Goal: Check status: Check status

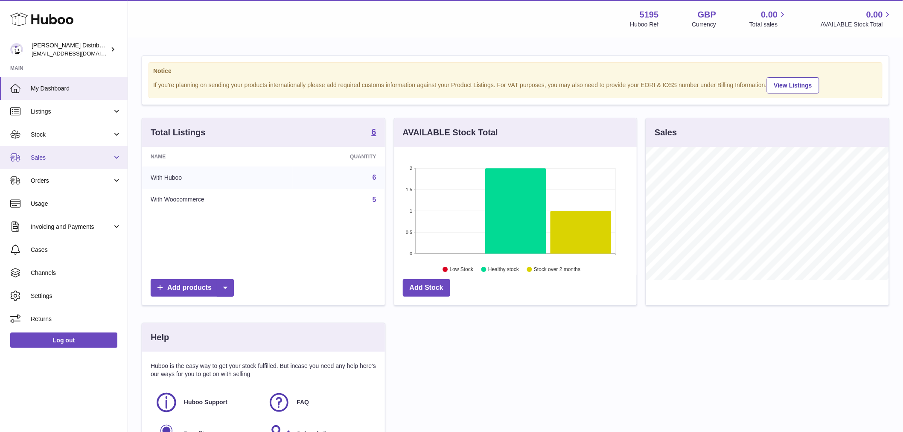
scroll to position [133, 242]
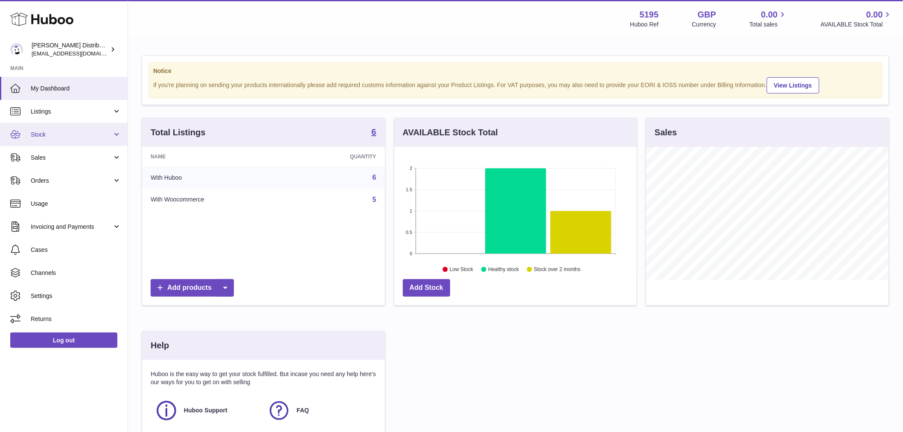
click at [48, 126] on link "Stock" at bounding box center [64, 134] width 128 height 23
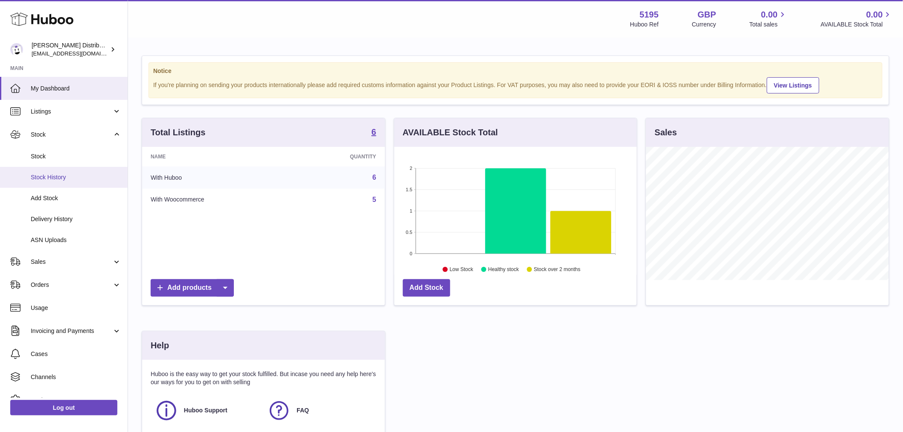
click at [50, 174] on span "Stock History" at bounding box center [76, 177] width 90 height 8
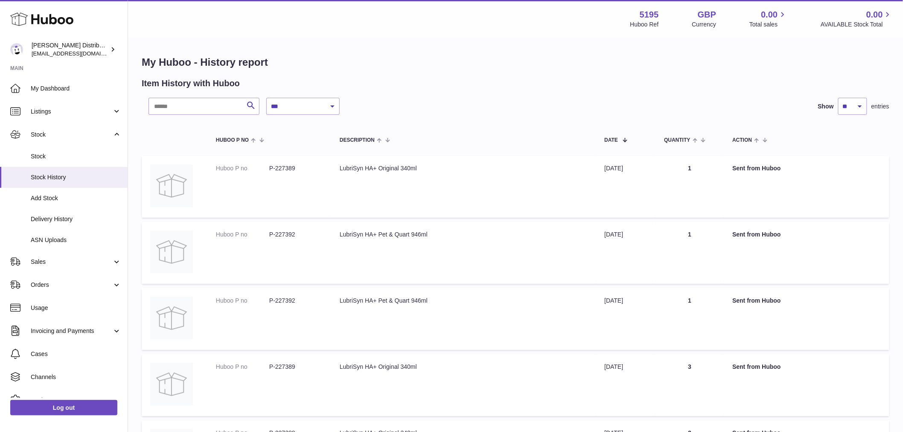
scroll to position [47, 0]
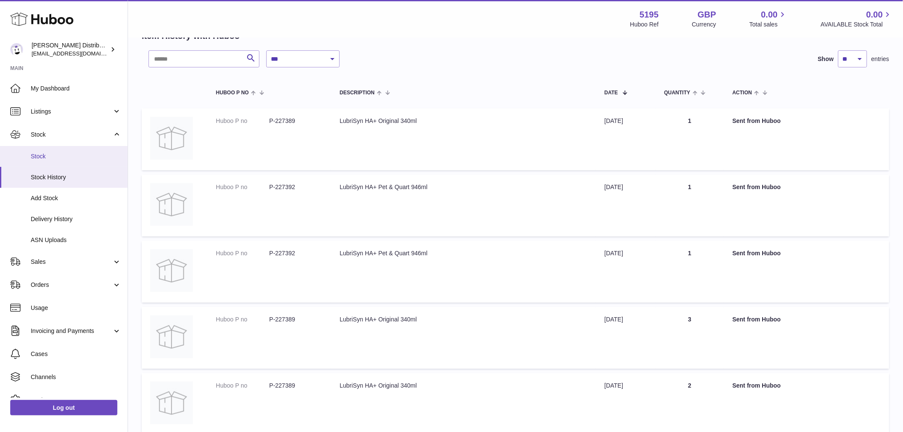
click at [63, 154] on span "Stock" at bounding box center [76, 156] width 90 height 8
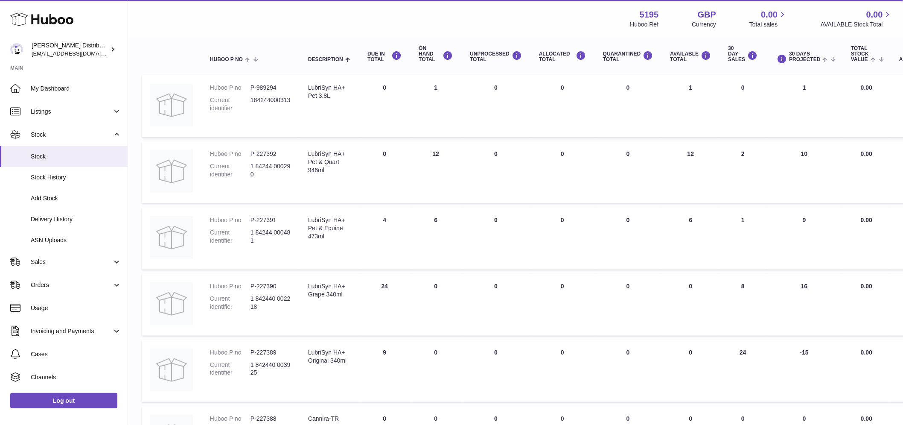
scroll to position [142, 0]
